Goal: Communication & Community: Answer question/provide support

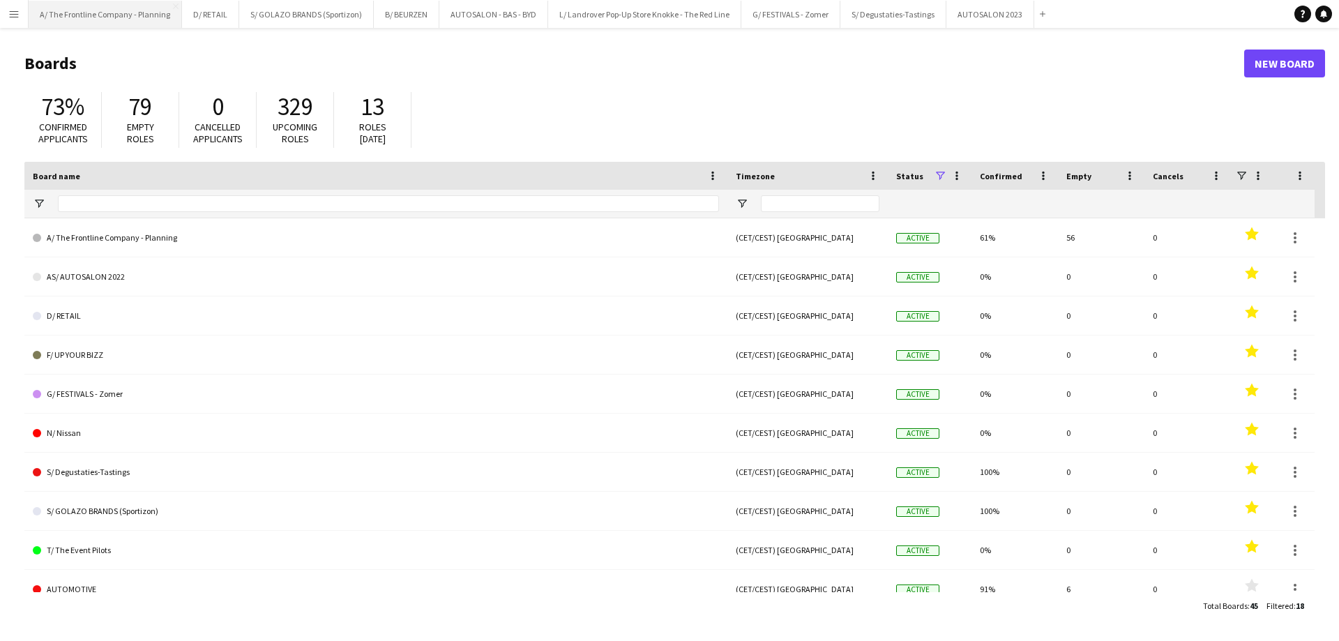
click at [129, 16] on button "A/ The Frontline Company - Planning Close" at bounding box center [105, 14] width 153 height 27
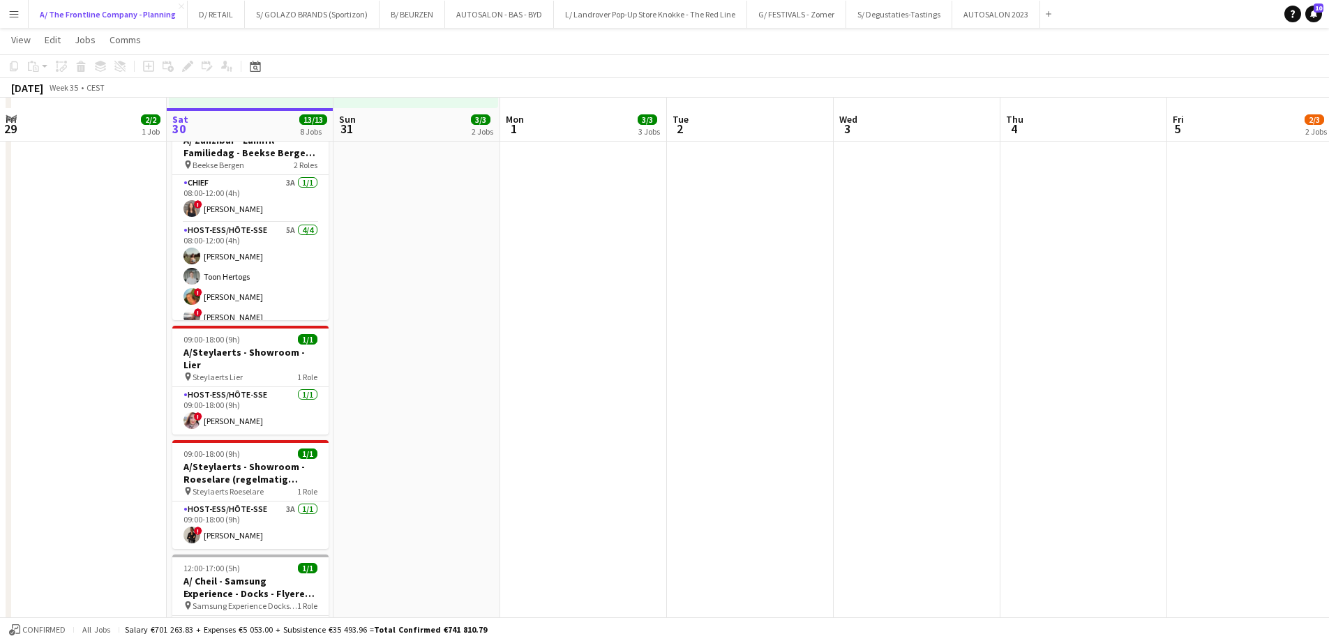
scroll to position [558, 0]
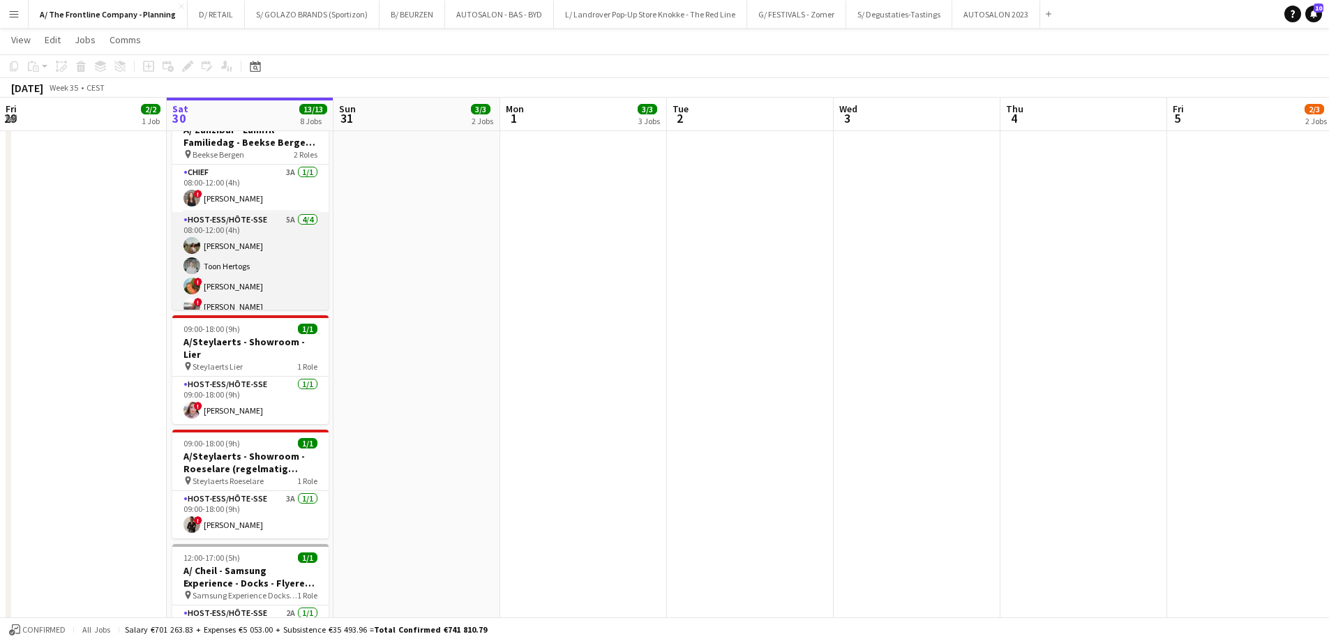
click at [194, 269] on app-user-avatar at bounding box center [191, 265] width 17 height 17
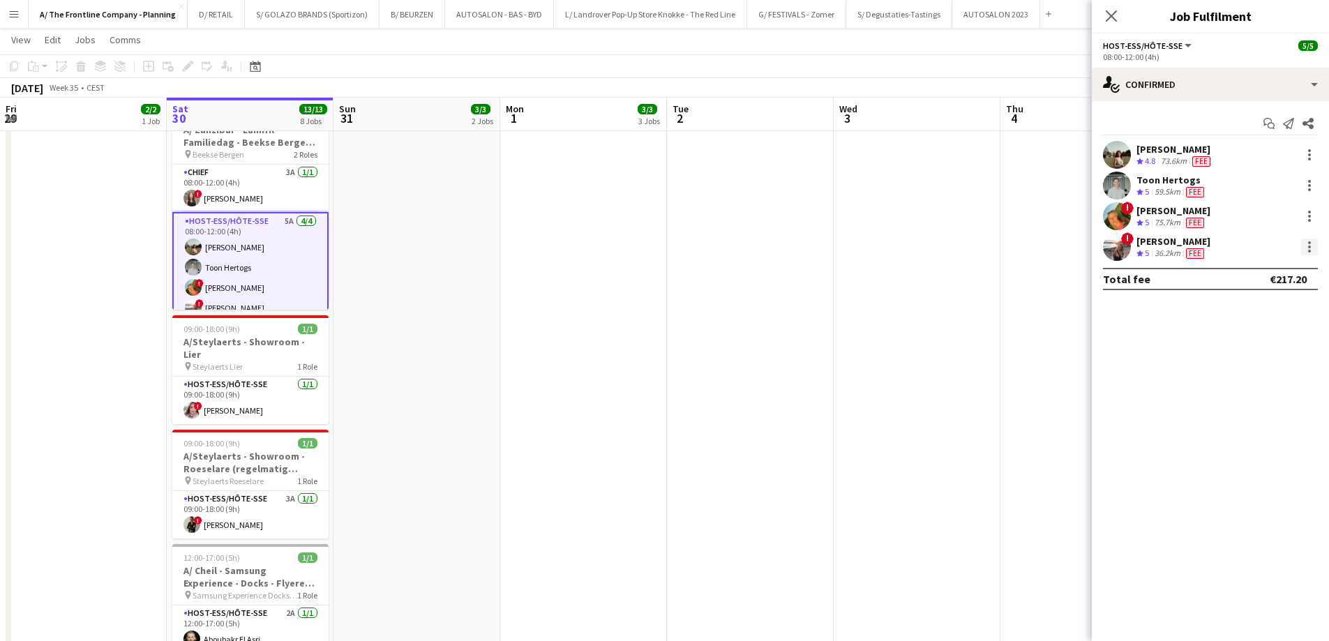
click at [1311, 251] on div at bounding box center [1309, 247] width 17 height 17
click at [1289, 342] on span "Send notification" at bounding box center [1261, 339] width 82 height 12
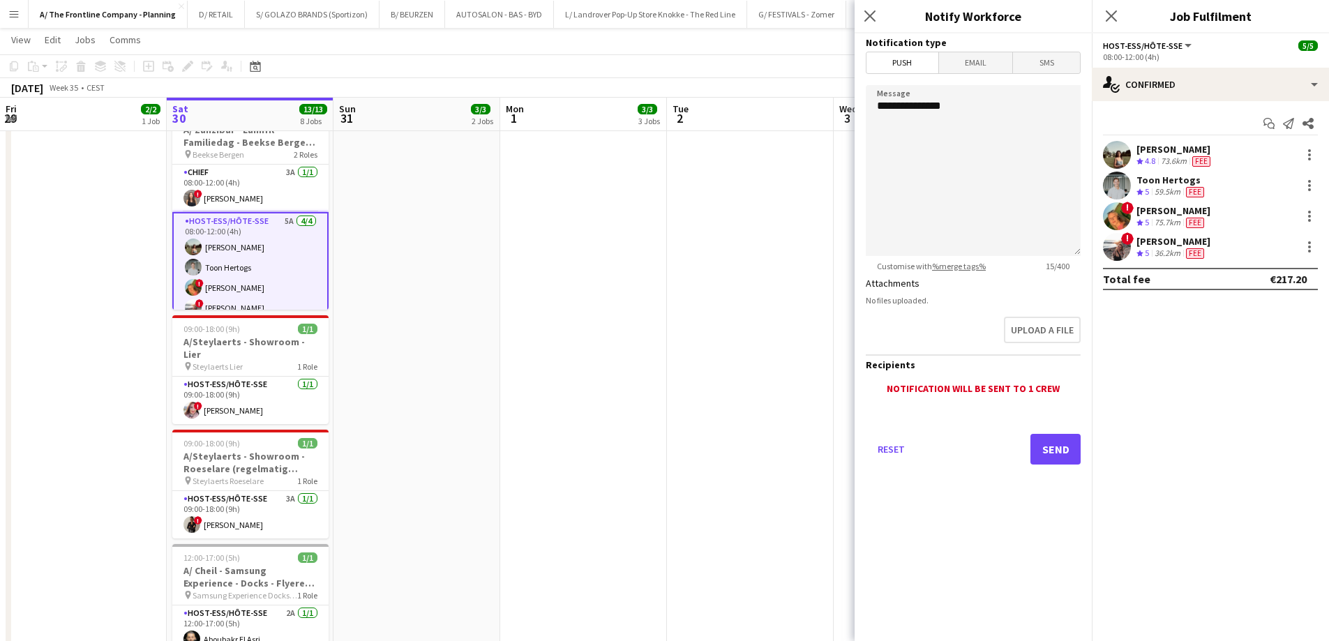
click at [979, 56] on span "Email" at bounding box center [976, 62] width 74 height 21
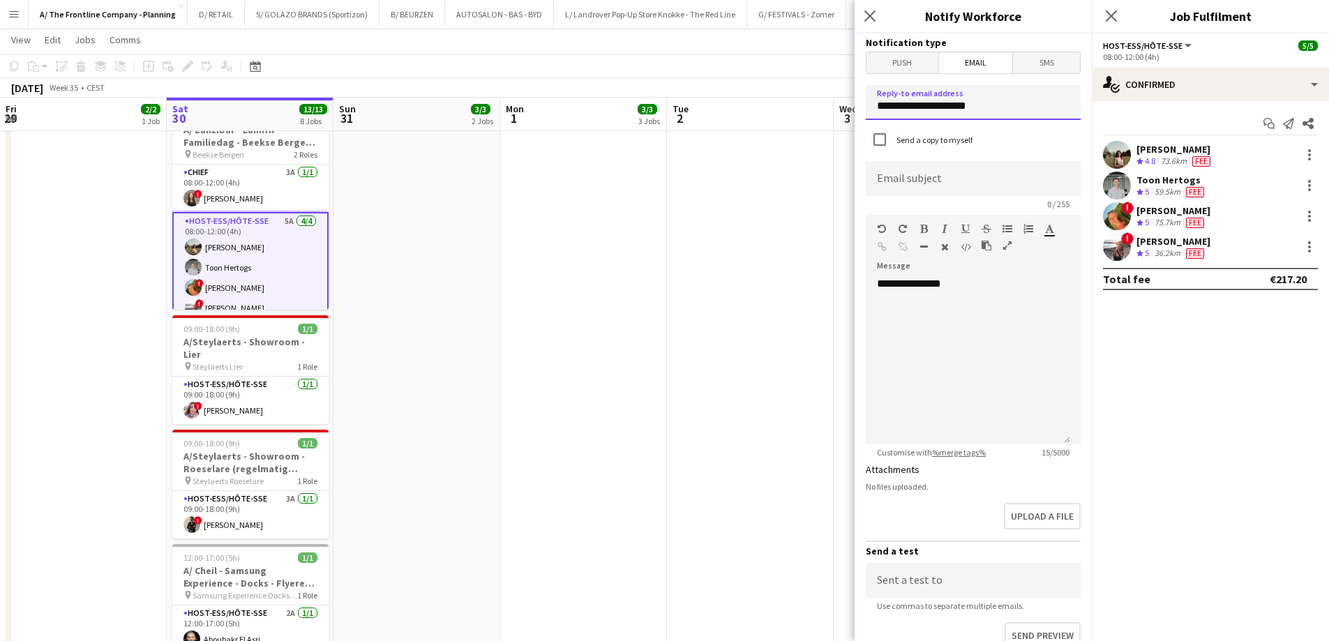
drag, startPoint x: 994, startPoint y: 108, endPoint x: 718, endPoint y: 92, distance: 276.7
click at [718, 92] on body "Menu Boards Boards Boards All jobs Status Workforce Workforce My Workforce Recr…" at bounding box center [664, 254] width 1329 height 1625
type input "**********"
click at [964, 329] on div "**********" at bounding box center [968, 360] width 204 height 167
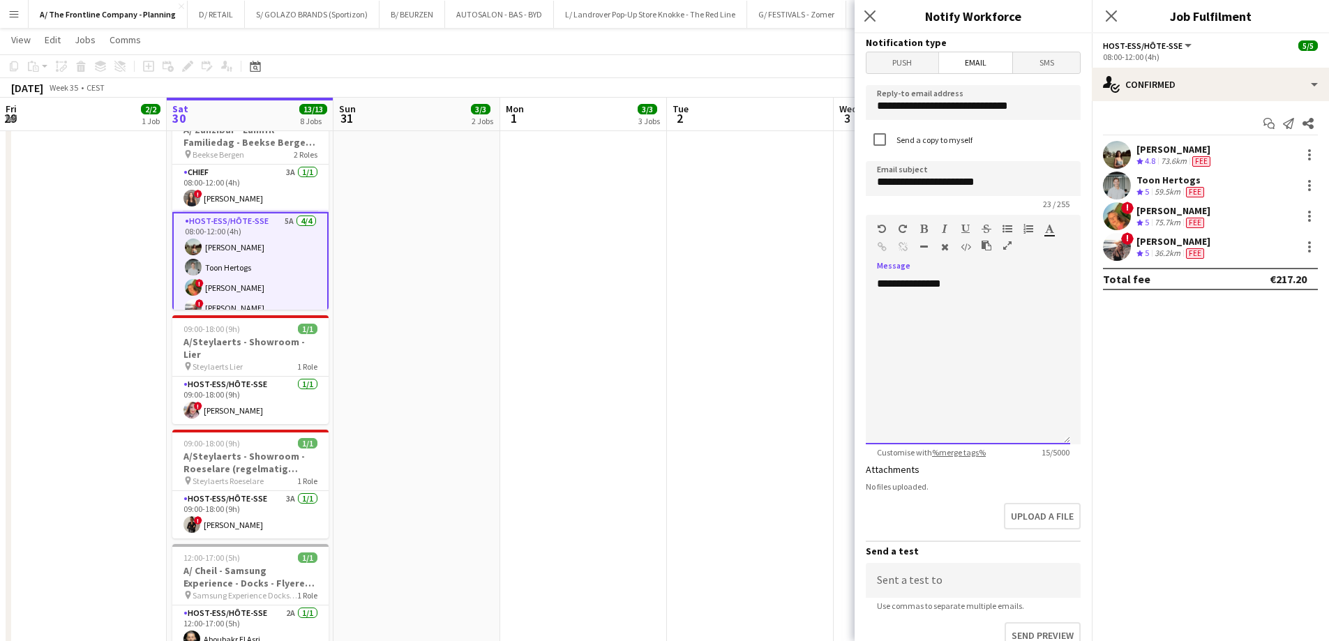
drag, startPoint x: 956, startPoint y: 324, endPoint x: 983, endPoint y: 290, distance: 43.3
click at [983, 290] on div "**********" at bounding box center [968, 360] width 204 height 167
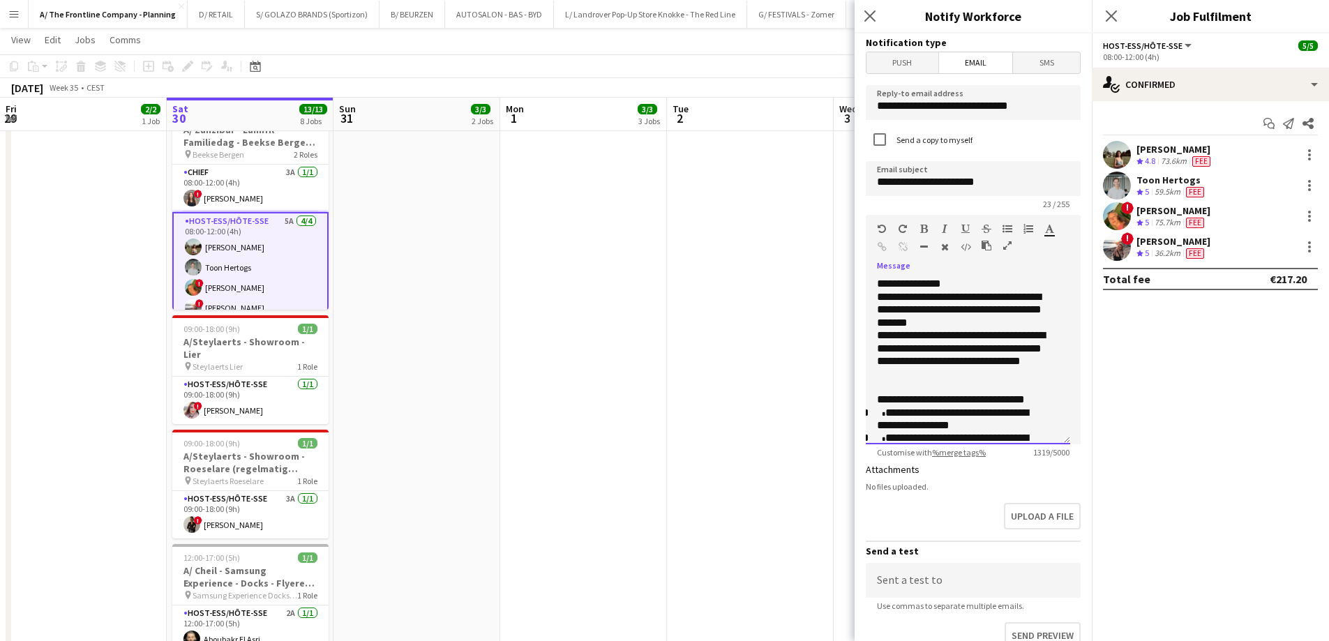
scroll to position [426, 0]
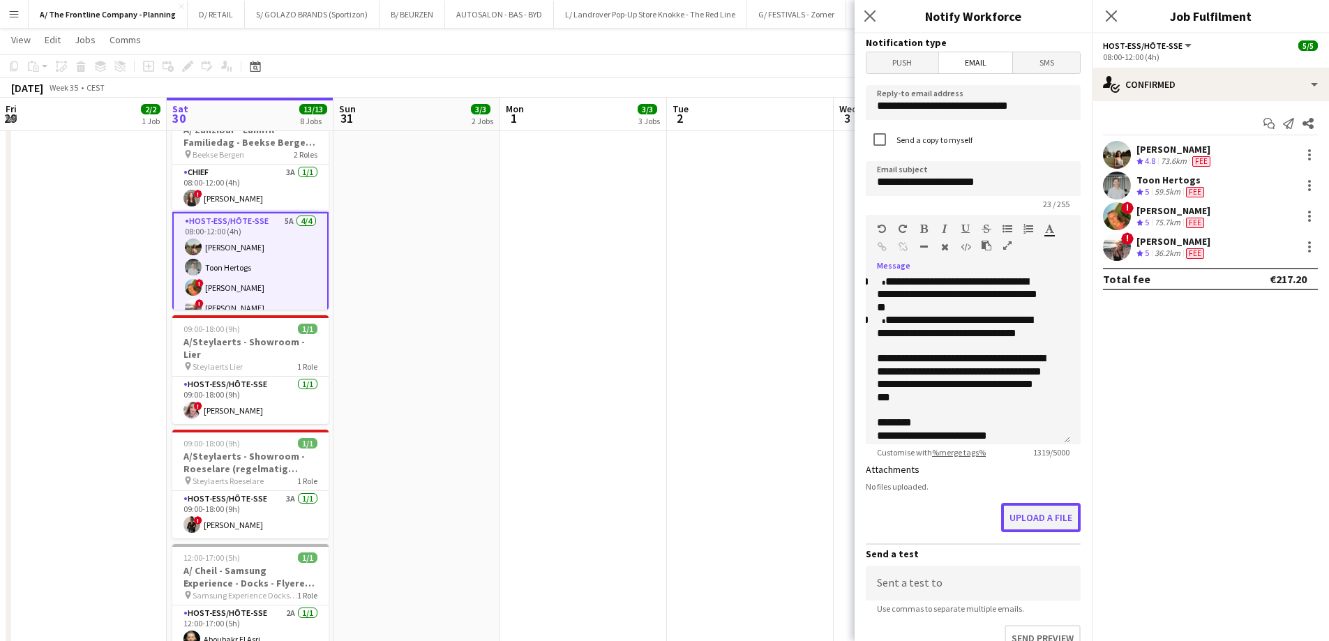
click at [1031, 522] on button "Upload a file" at bounding box center [1041, 517] width 80 height 29
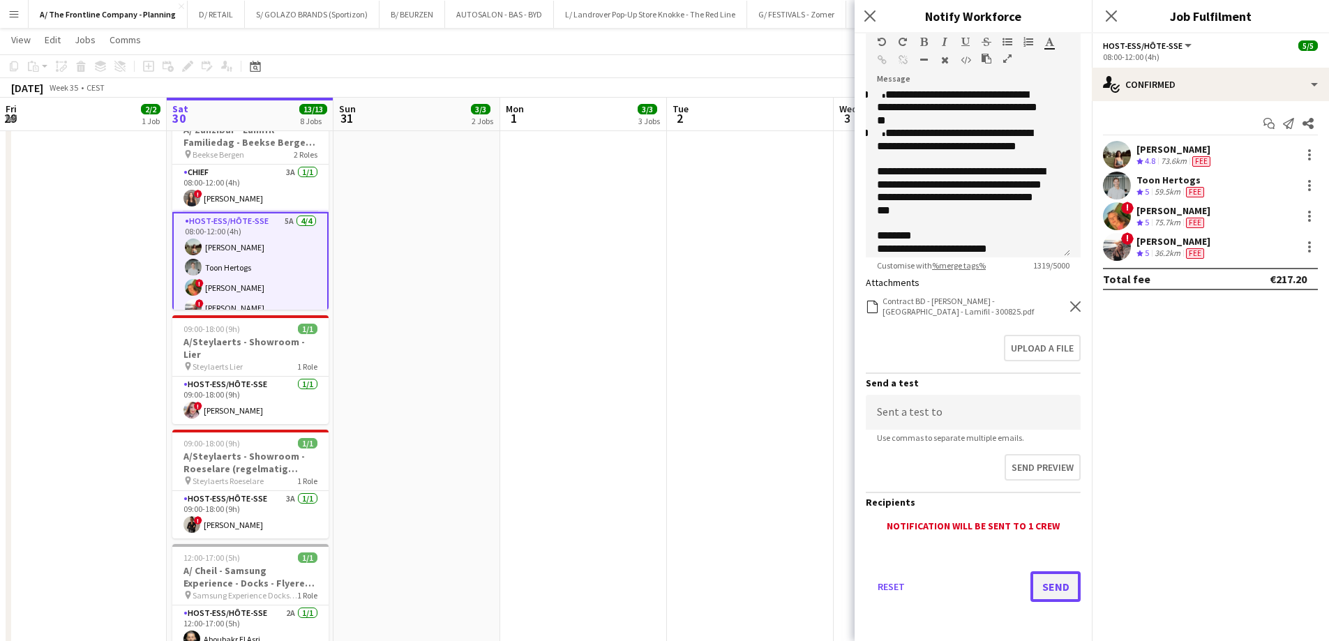
click at [1042, 584] on button "Send" at bounding box center [1055, 586] width 50 height 31
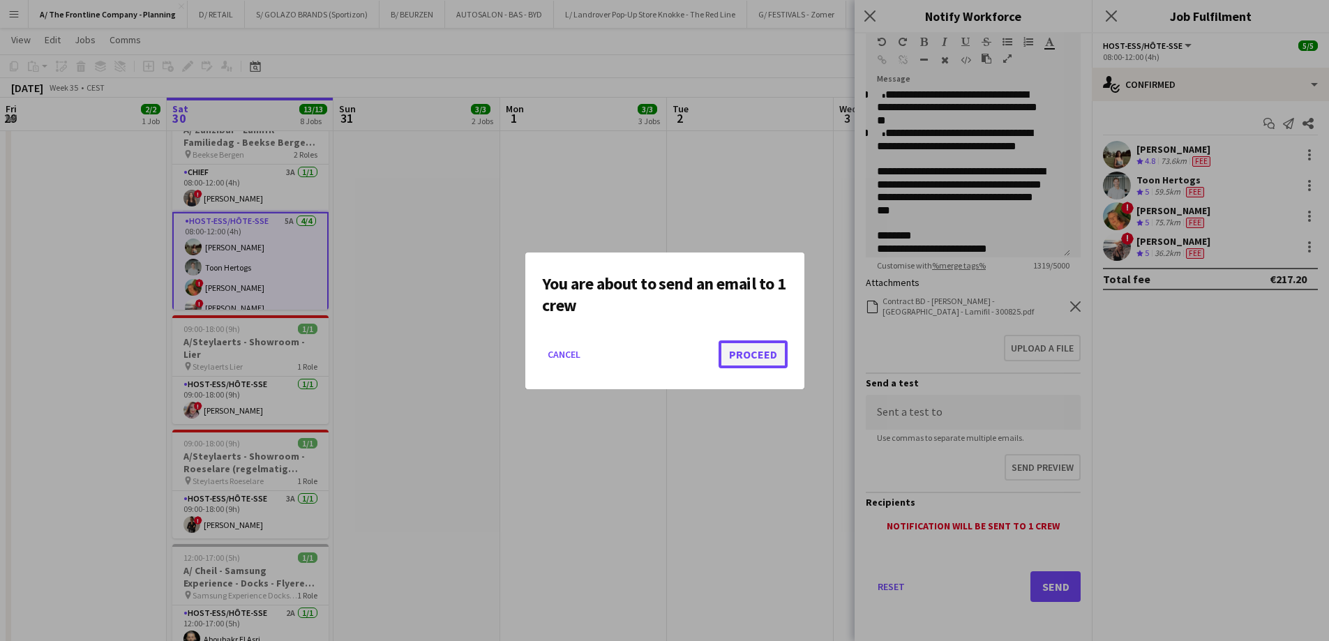
click at [749, 347] on button "Proceed" at bounding box center [753, 354] width 69 height 28
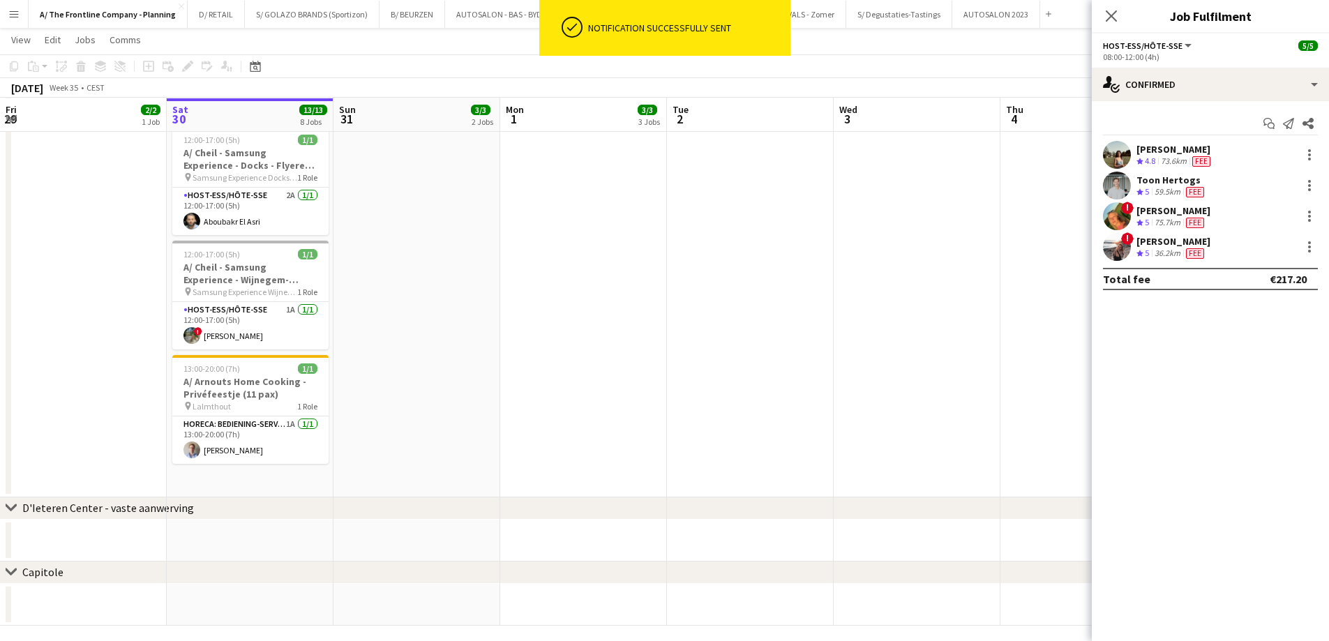
scroll to position [977, 0]
click at [276, 434] on app-card-role "Horeca: Bediening-Service 1A [DATE] 13:00-20:00 (7h) [PERSON_NAME]" at bounding box center [250, 439] width 156 height 47
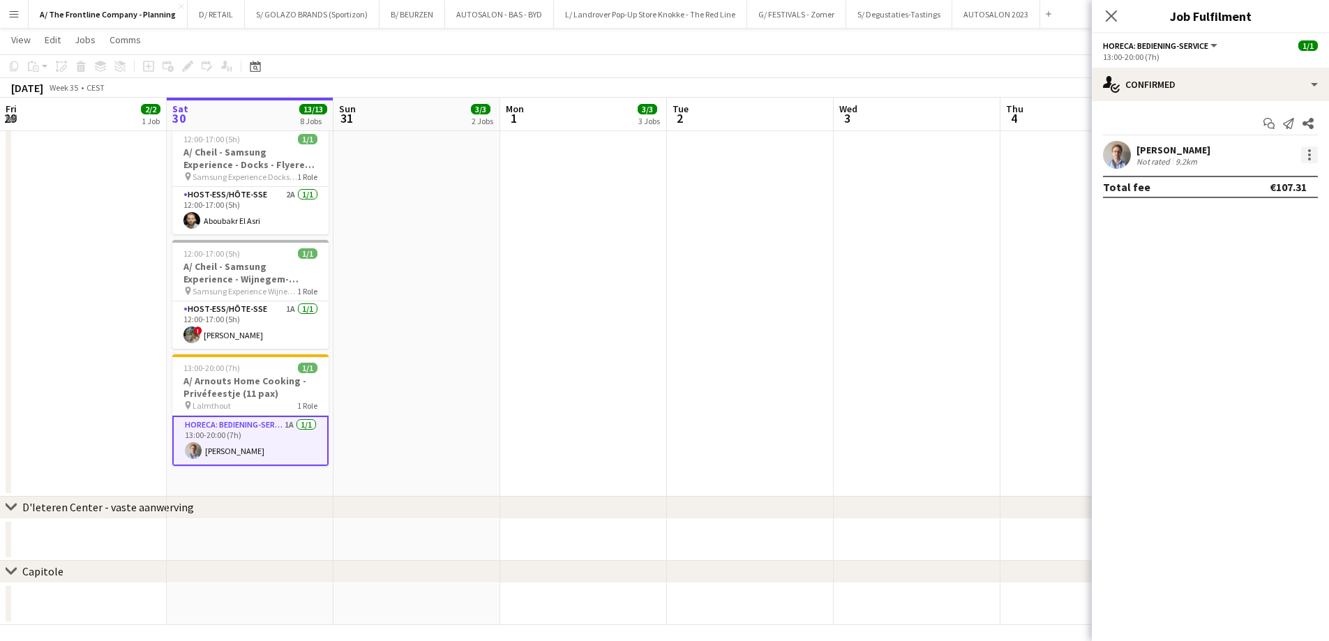
click at [1309, 153] on div at bounding box center [1309, 154] width 3 height 3
click at [1267, 257] on button "Send notification" at bounding box center [1263, 247] width 109 height 33
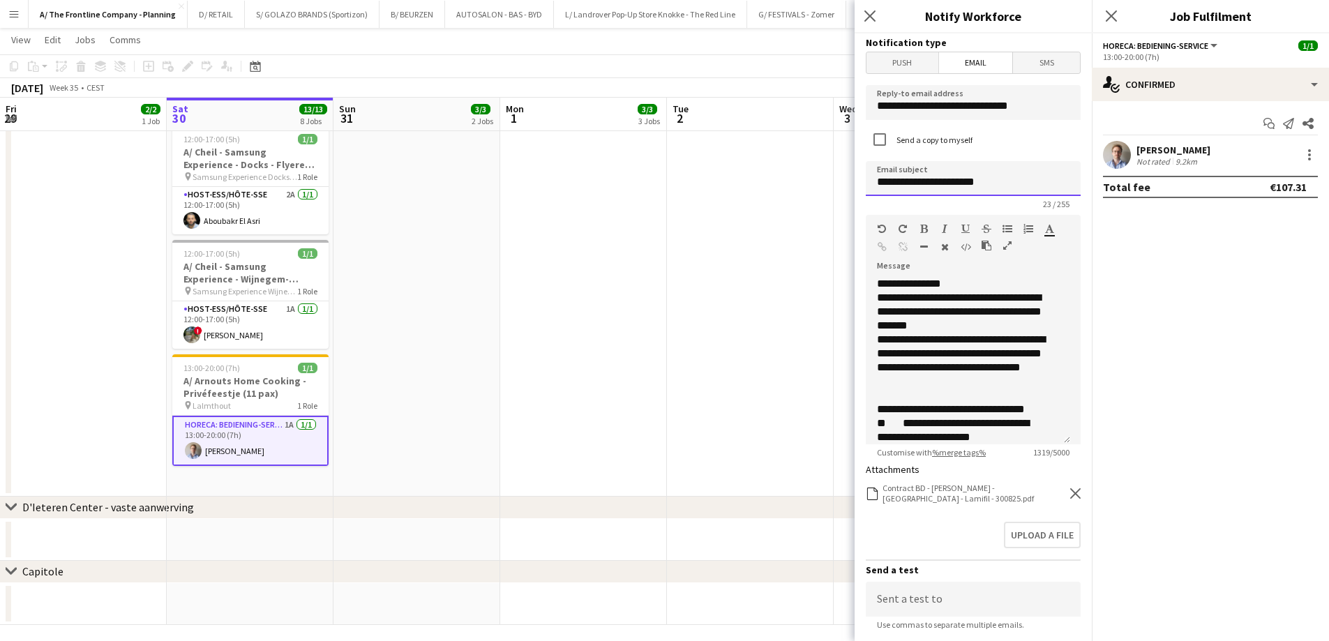
click at [876, 187] on input "**********" at bounding box center [973, 178] width 215 height 35
type input "**********"
click at [1070, 498] on icon "Remove" at bounding box center [1075, 493] width 10 height 10
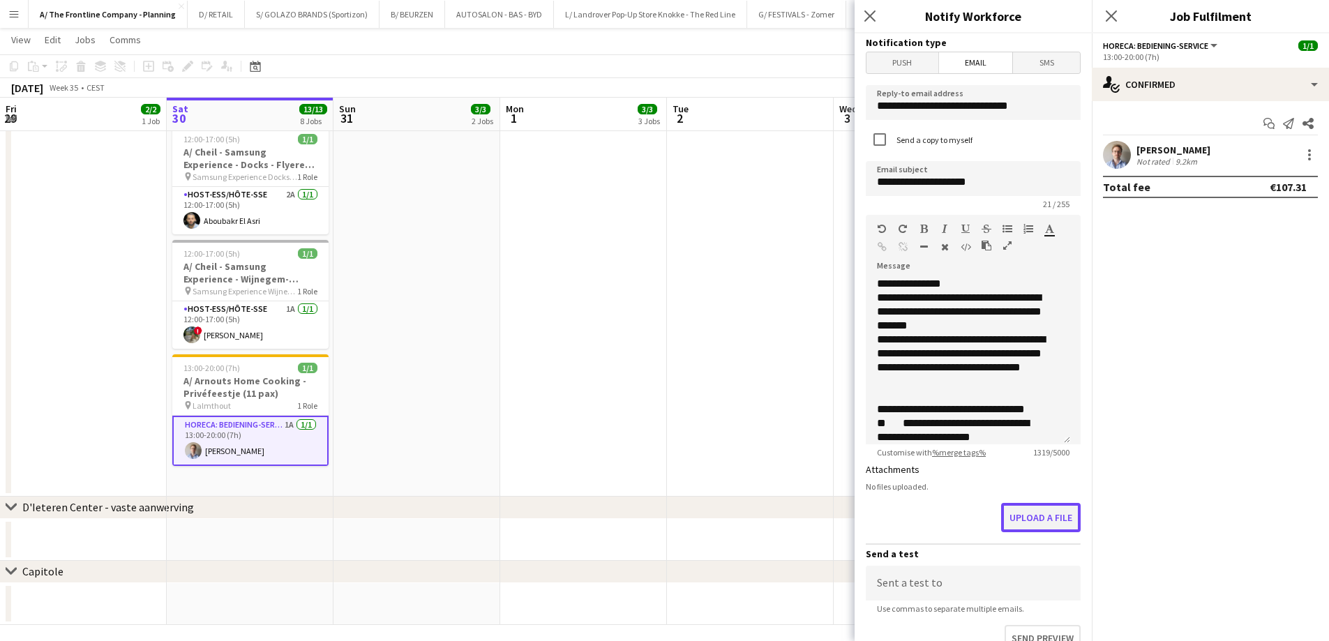
click at [1034, 516] on button "Upload a file" at bounding box center [1041, 517] width 80 height 29
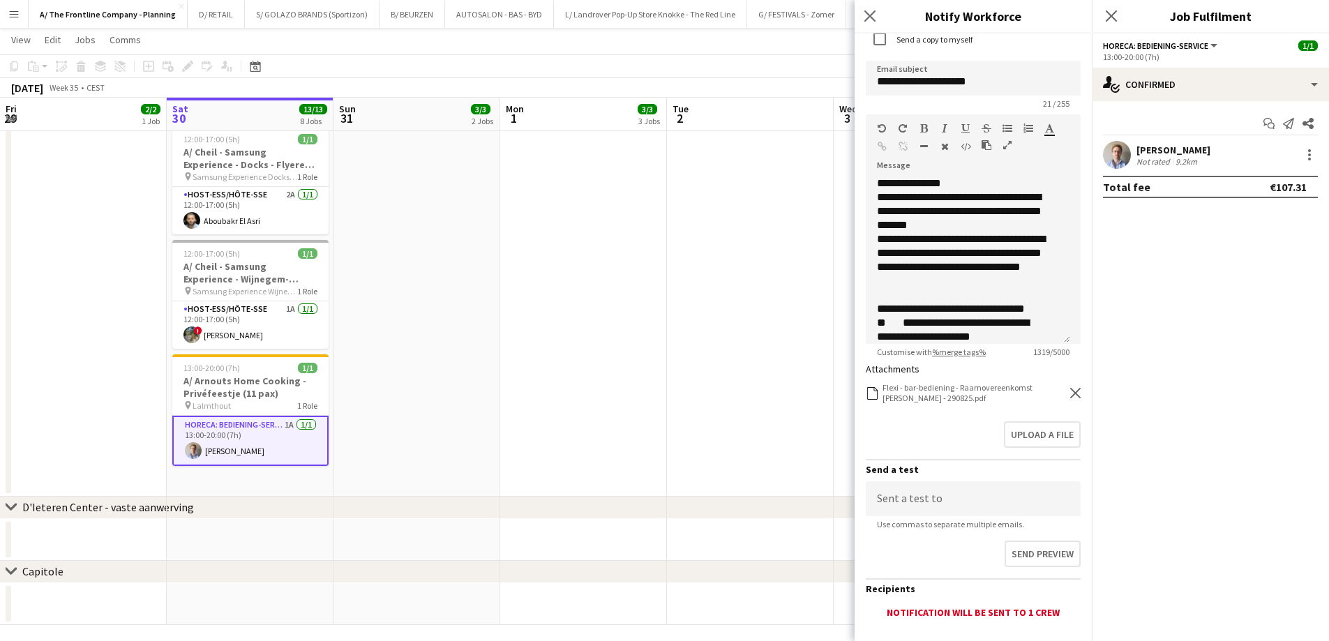
scroll to position [187, 0]
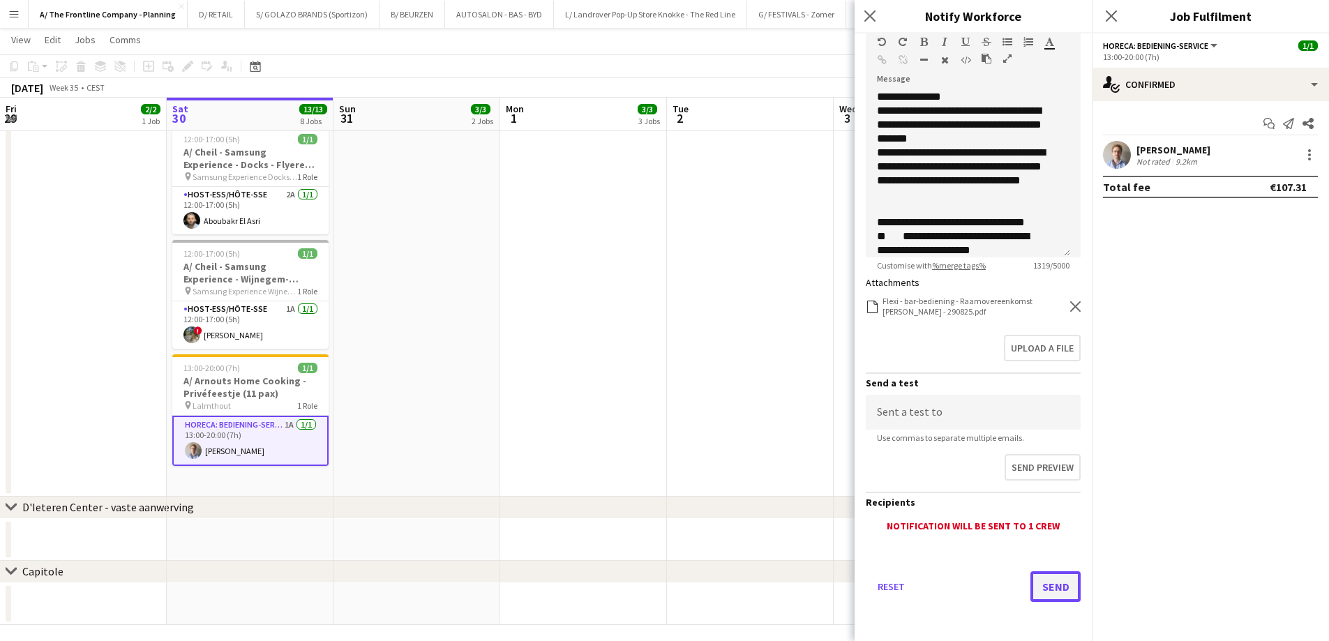
click at [1040, 585] on button "Send" at bounding box center [1055, 586] width 50 height 31
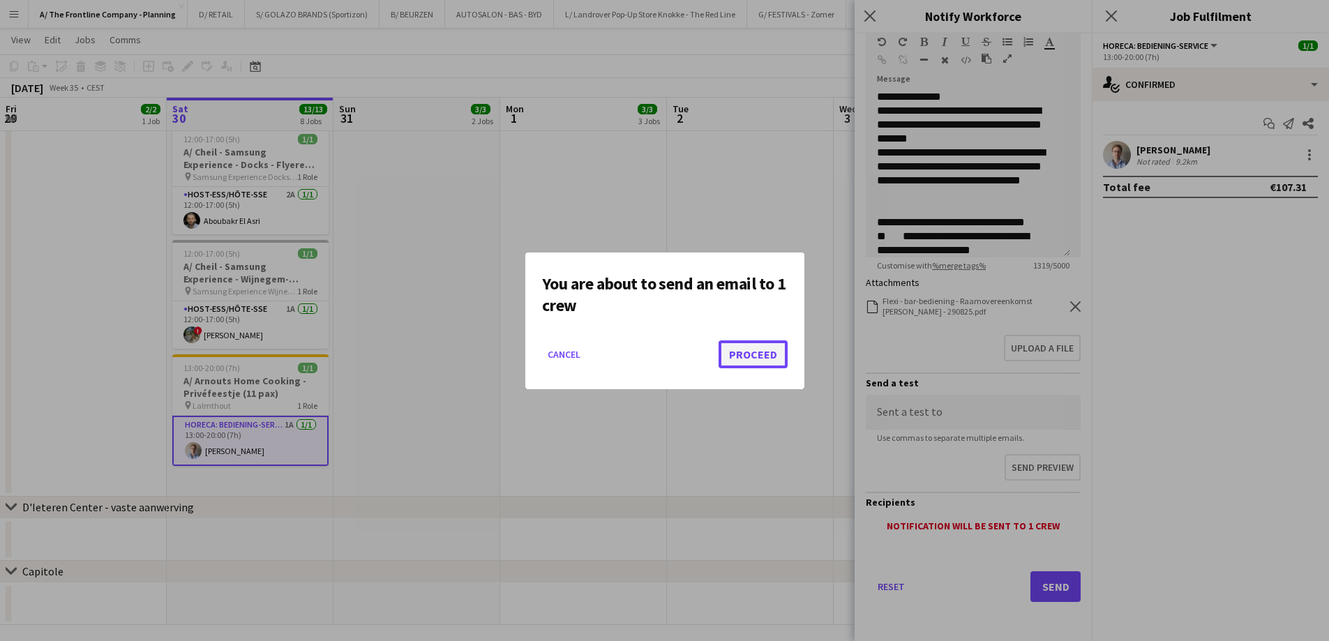
click at [776, 346] on button "Proceed" at bounding box center [753, 354] width 69 height 28
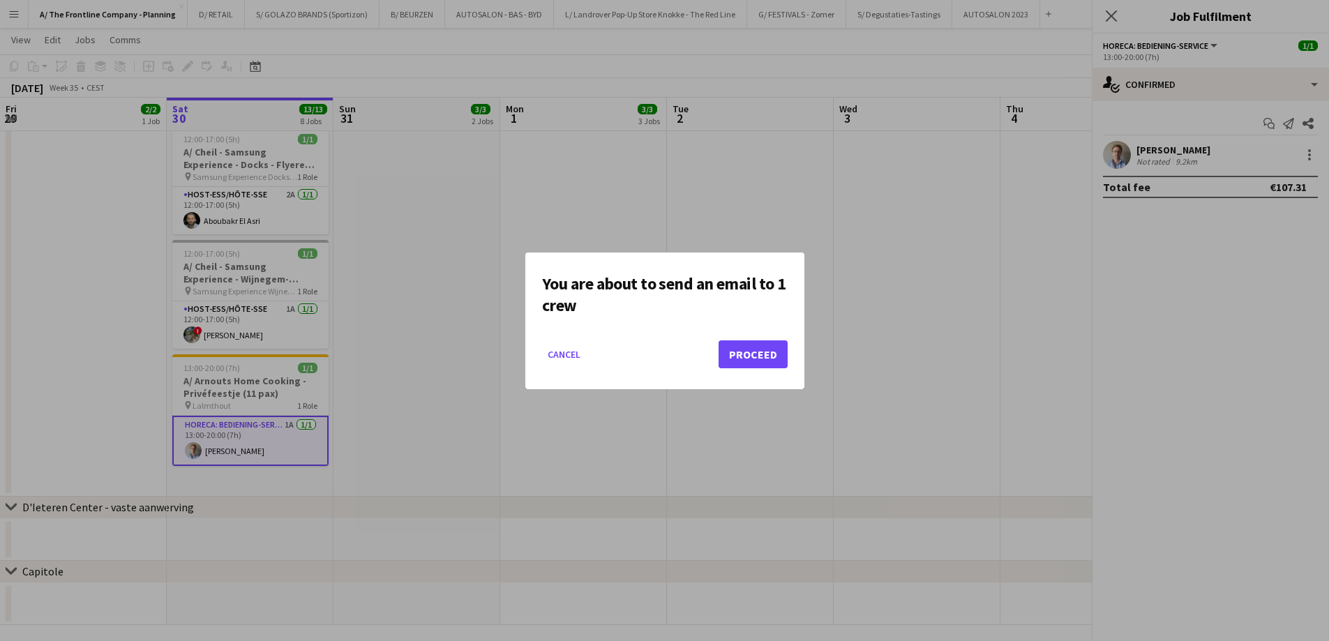
scroll to position [977, 0]
